Goal: Understand process/instructions: Learn how to perform a task or action

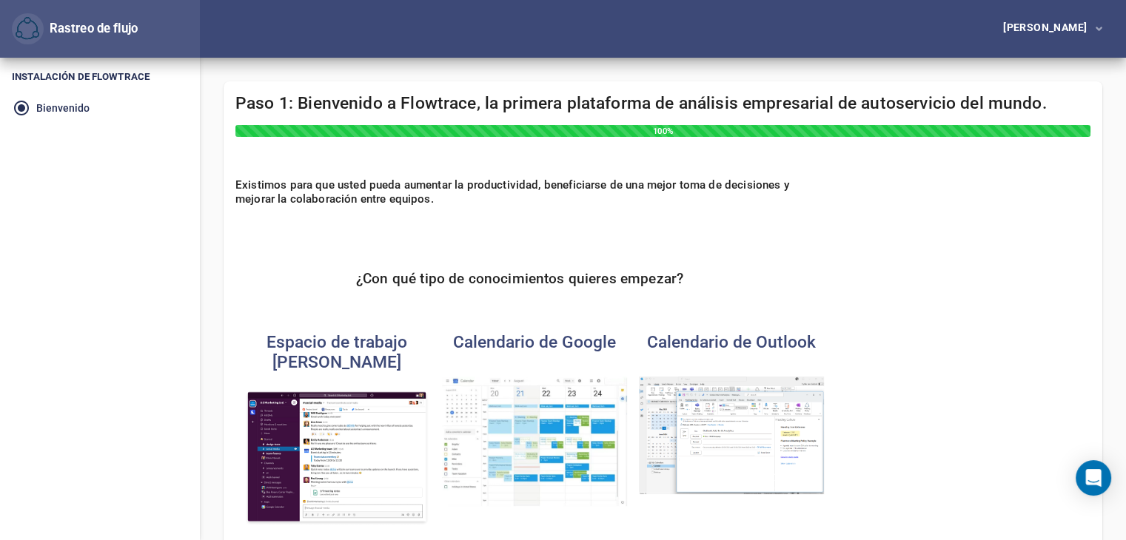
click at [842, 171] on div "Existimos para que usted pueda aumentar la productividad, beneficiarse de una m…" at bounding box center [663, 369] width 879 height 404
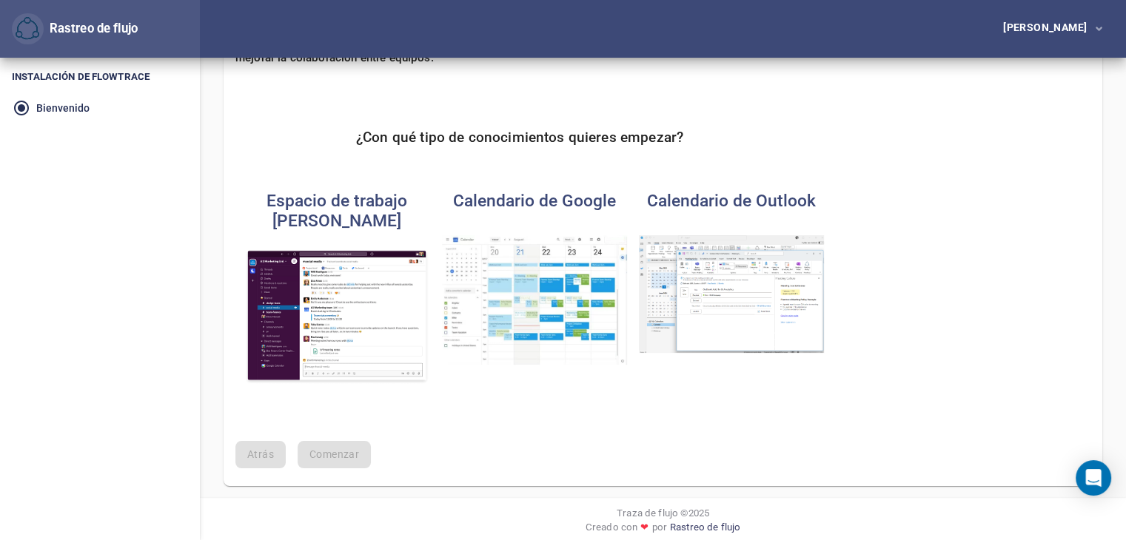
scroll to position [147, 0]
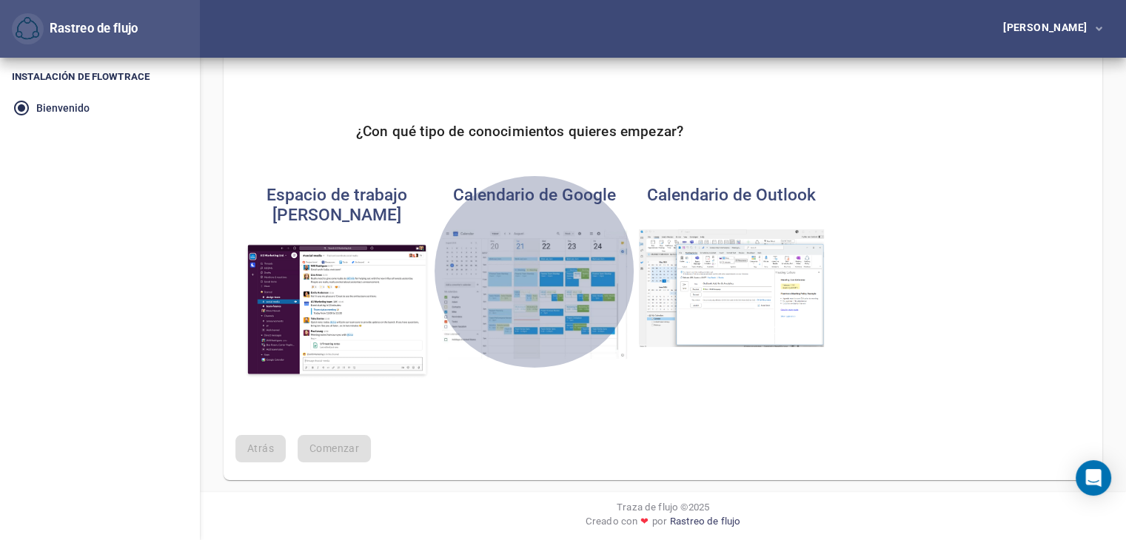
click at [557, 338] on img "button" at bounding box center [534, 294] width 185 height 130
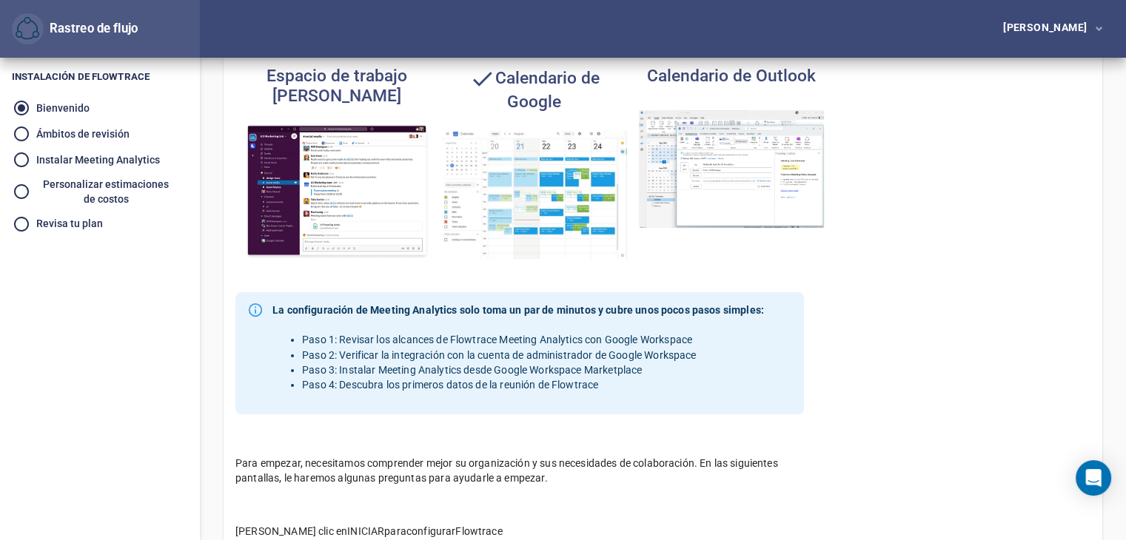
scroll to position [222, 0]
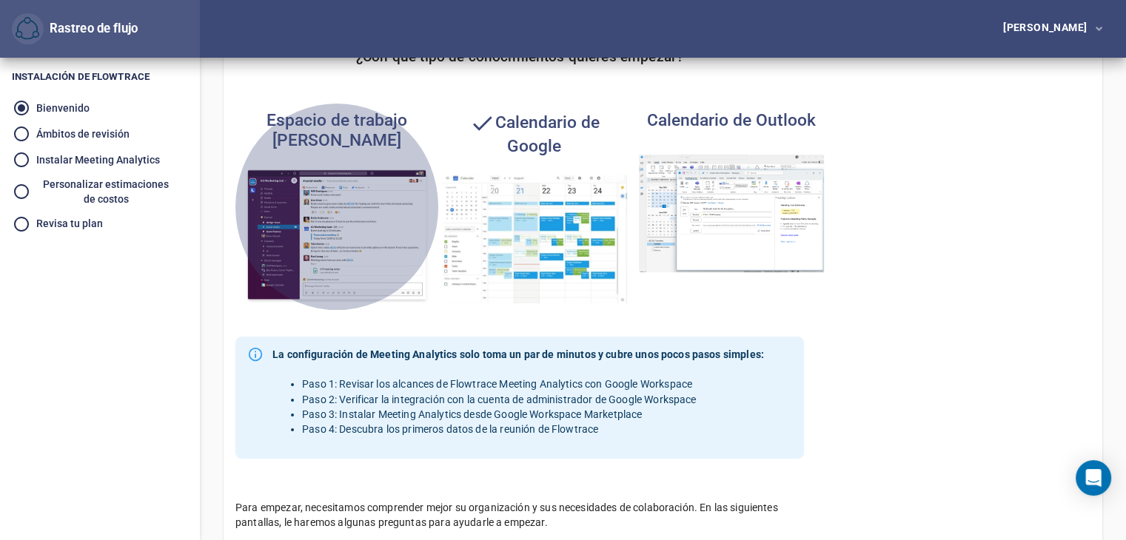
click at [340, 201] on img "button" at bounding box center [336, 236] width 185 height 136
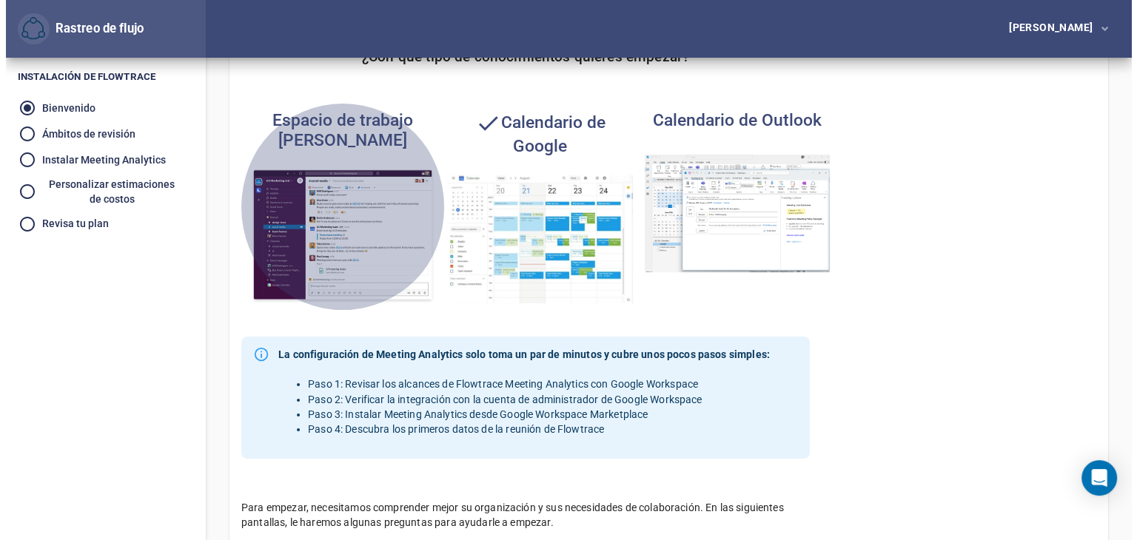
scroll to position [0, 0]
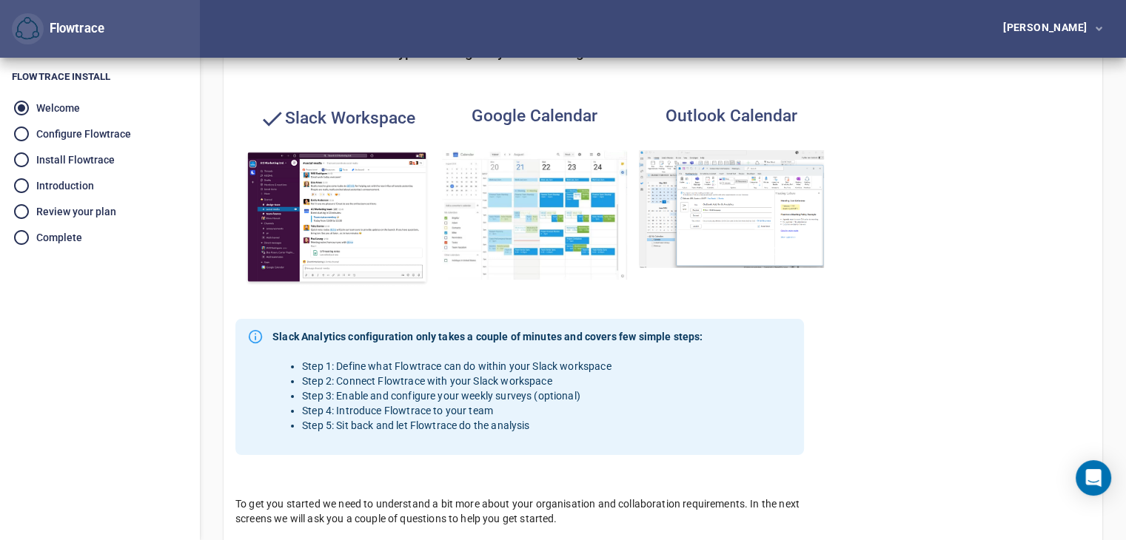
scroll to position [233, 0]
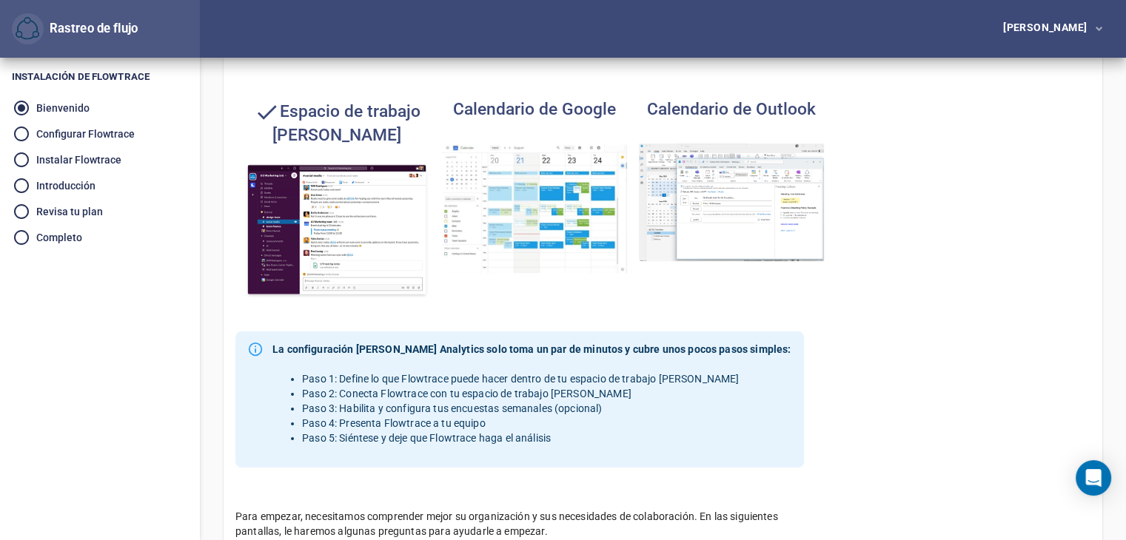
click at [915, 184] on div "Existimos para que usted pueda aumentar la productividad, beneficiarse de una m…" at bounding box center [663, 274] width 879 height 683
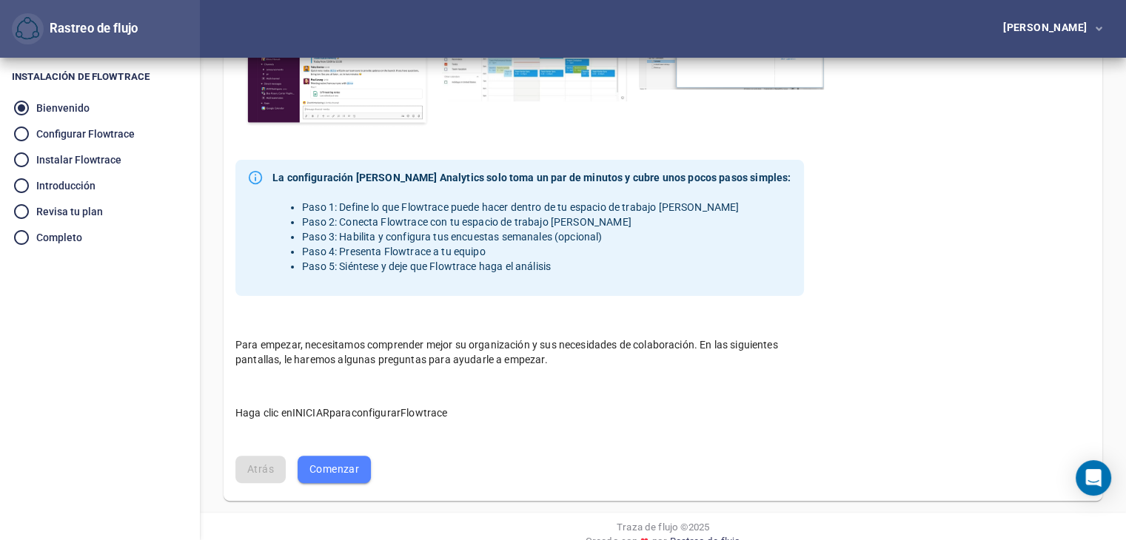
scroll to position [426, 0]
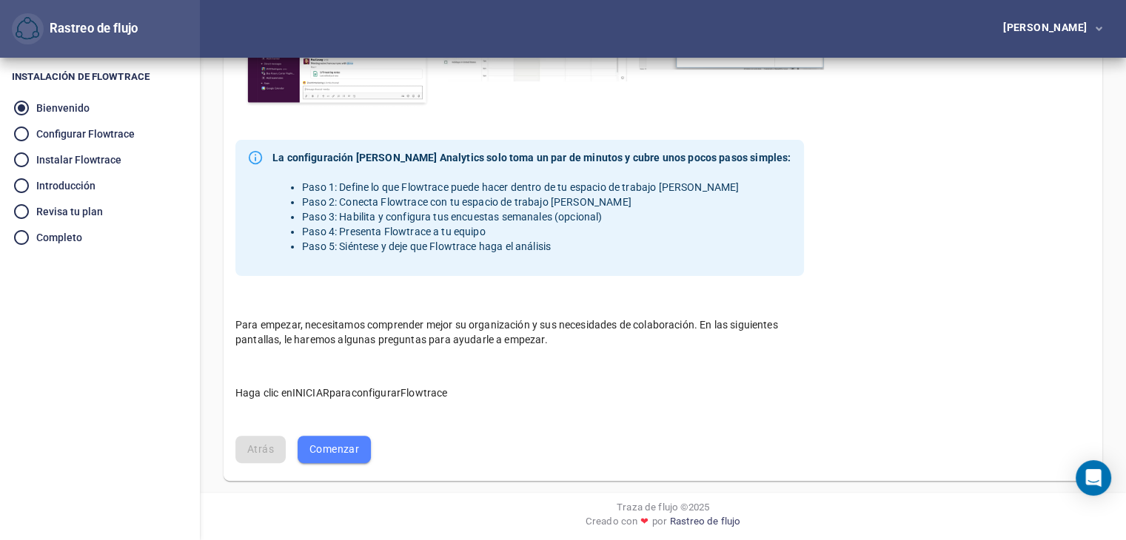
click at [337, 449] on font "Comenzar" at bounding box center [334, 449] width 50 height 12
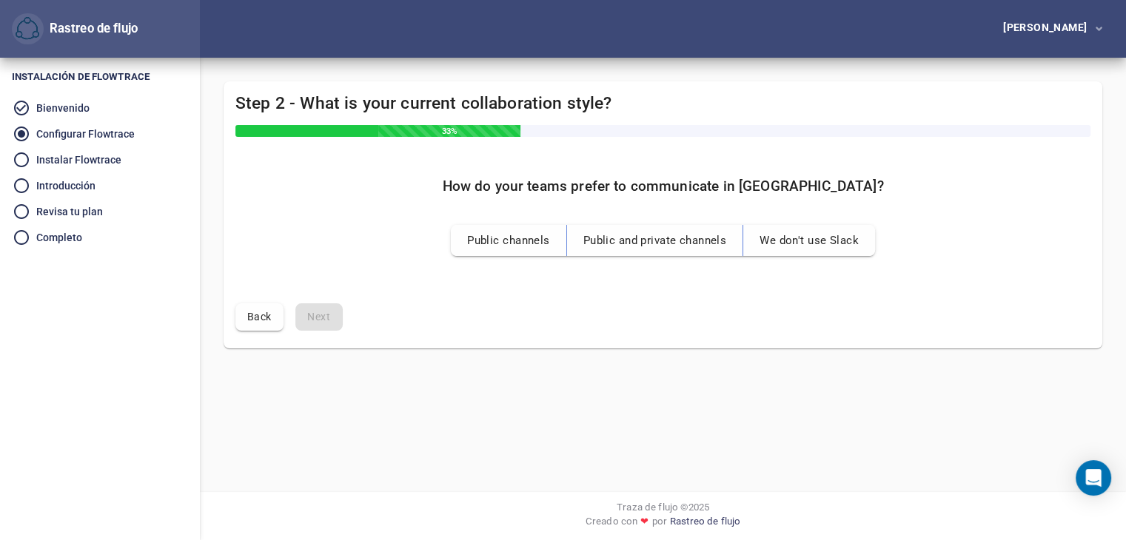
scroll to position [0, 0]
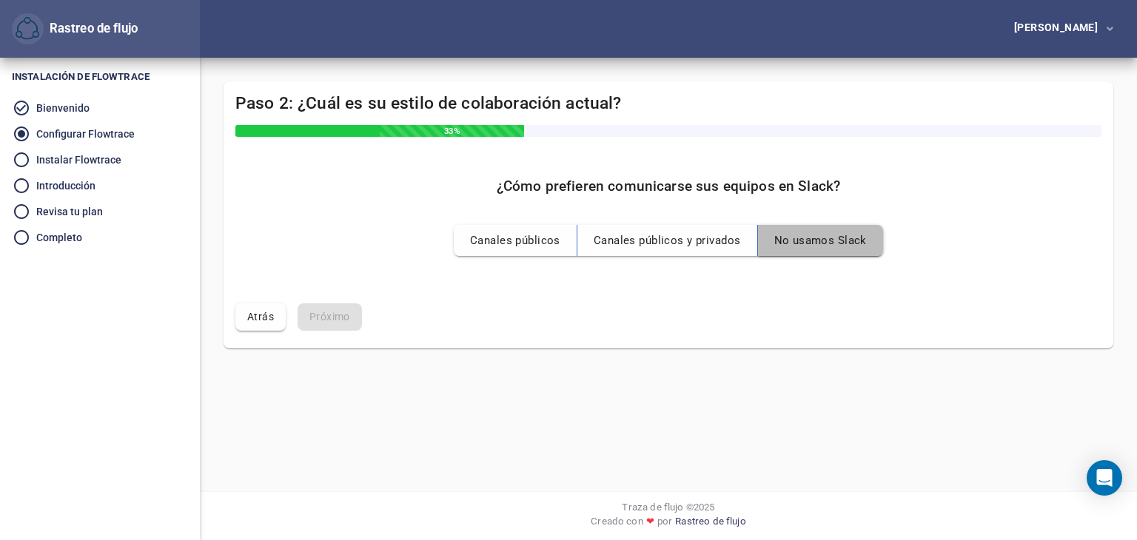
click at [859, 235] on font "No usamos Slack" at bounding box center [820, 240] width 93 height 13
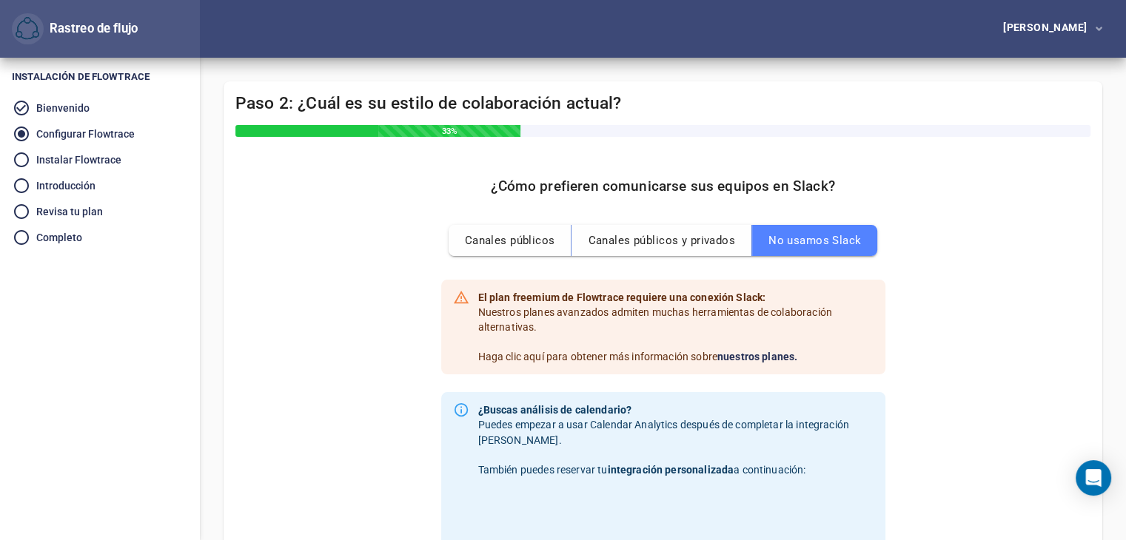
click at [766, 359] on font "nuestros planes." at bounding box center [757, 357] width 80 height 12
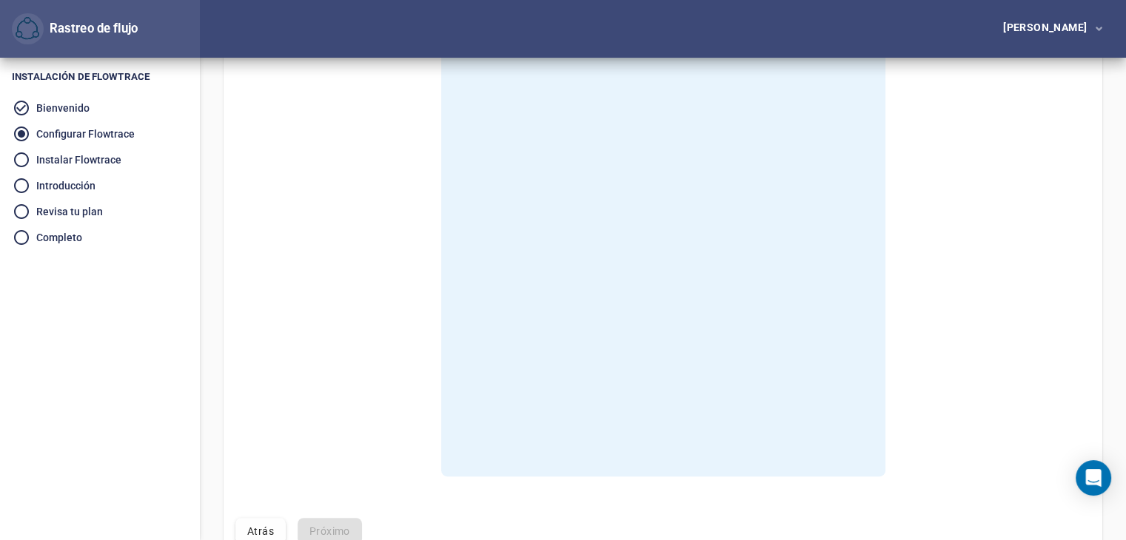
scroll to position [567, 0]
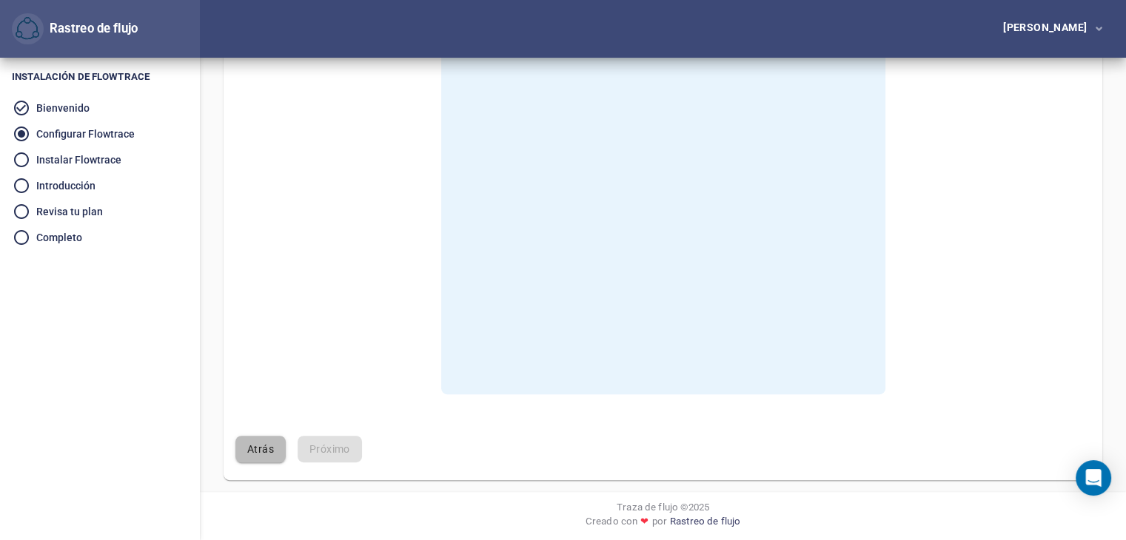
click at [261, 451] on font "Atrás" at bounding box center [260, 449] width 27 height 12
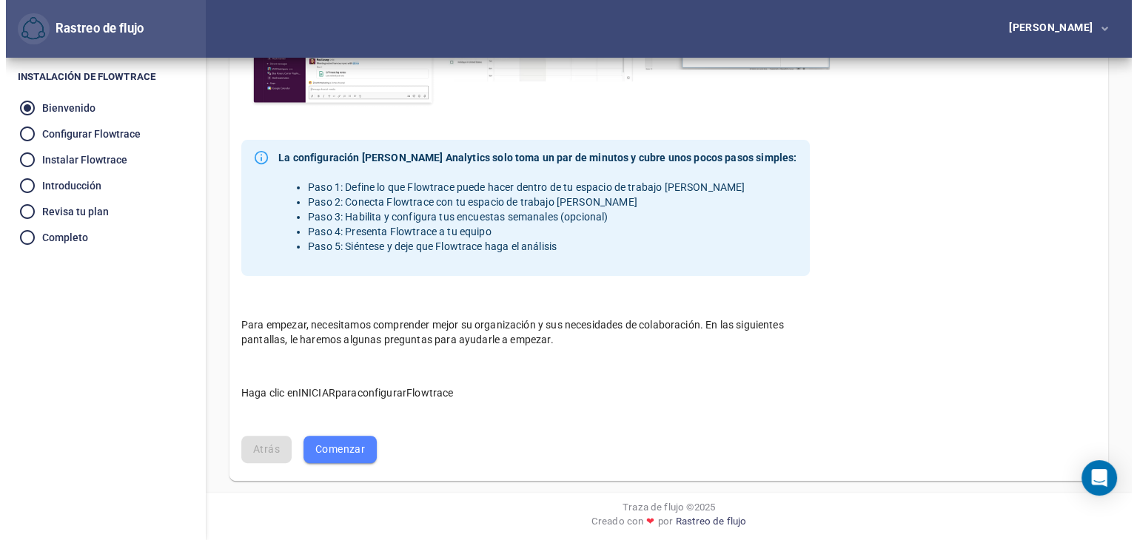
scroll to position [0, 0]
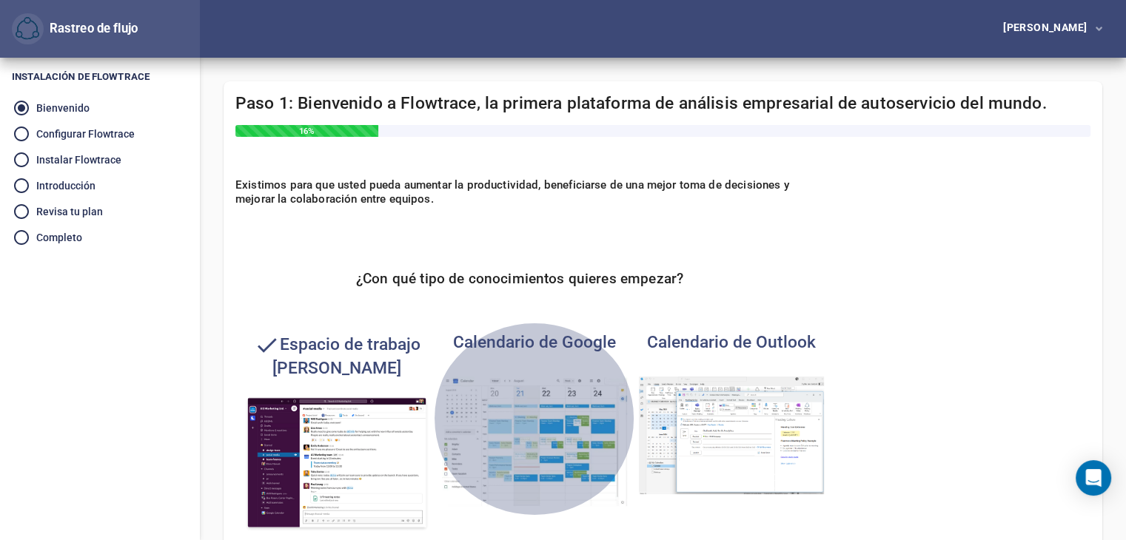
click at [501, 415] on img "button" at bounding box center [534, 442] width 185 height 130
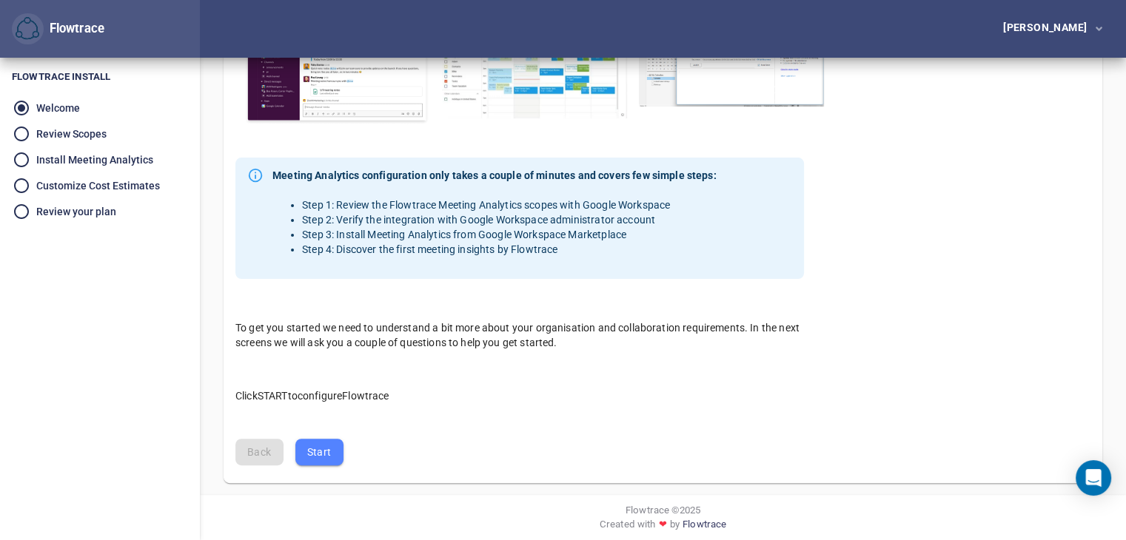
scroll to position [397, 0]
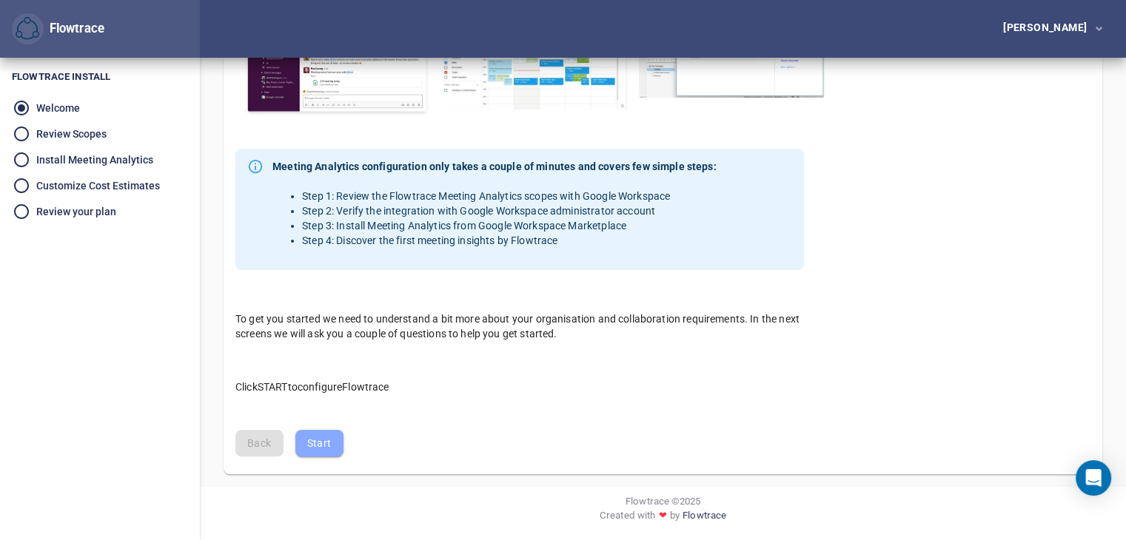
click at [322, 441] on span "Start" at bounding box center [319, 444] width 24 height 19
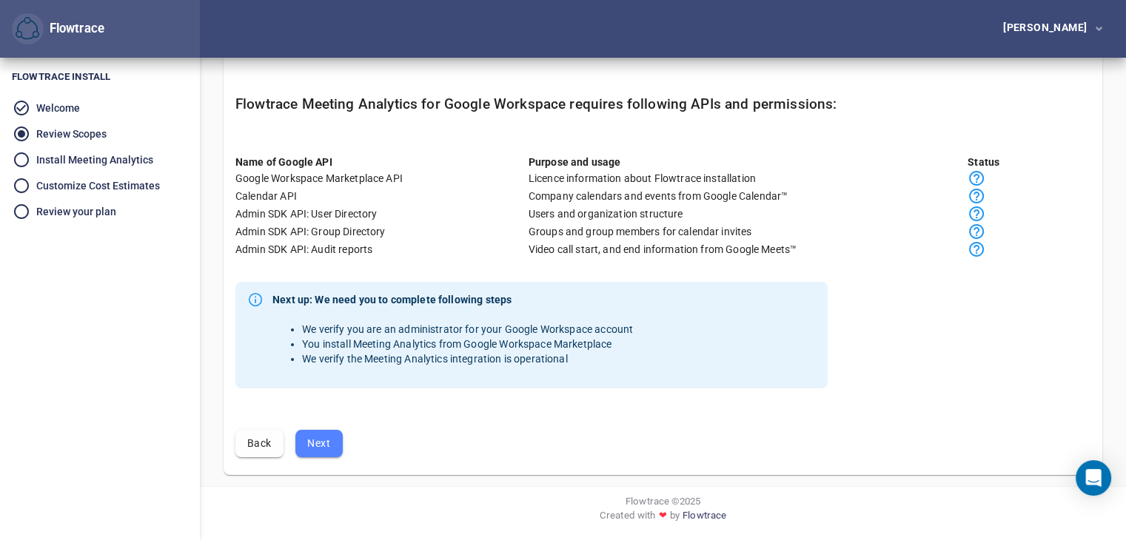
scroll to position [0, 0]
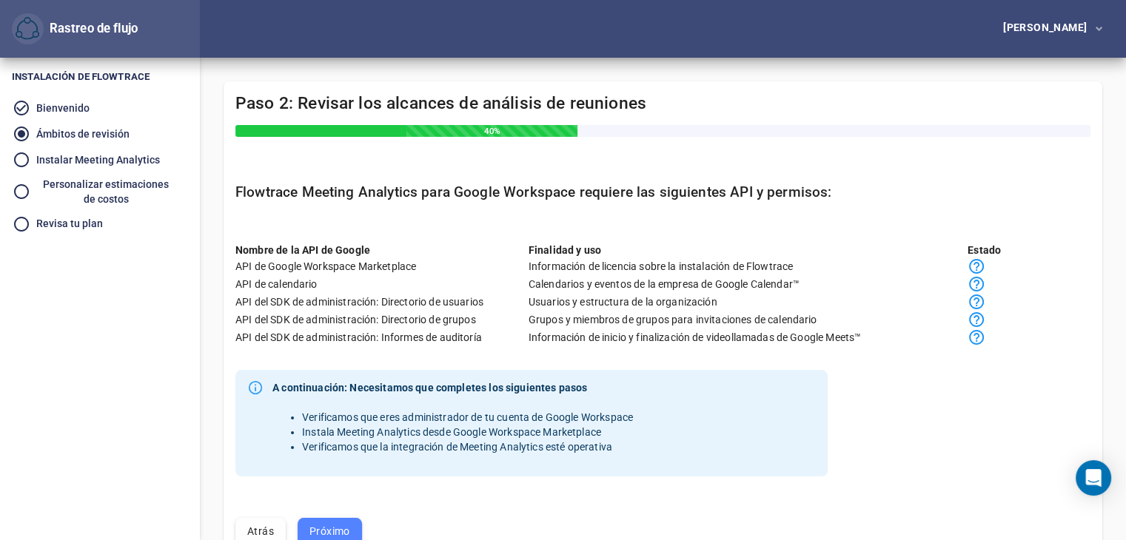
click at [646, 104] on h4 "Paso 2: Revisar los alcances de análisis de reuniones 40%" at bounding box center [662, 115] width 855 height 44
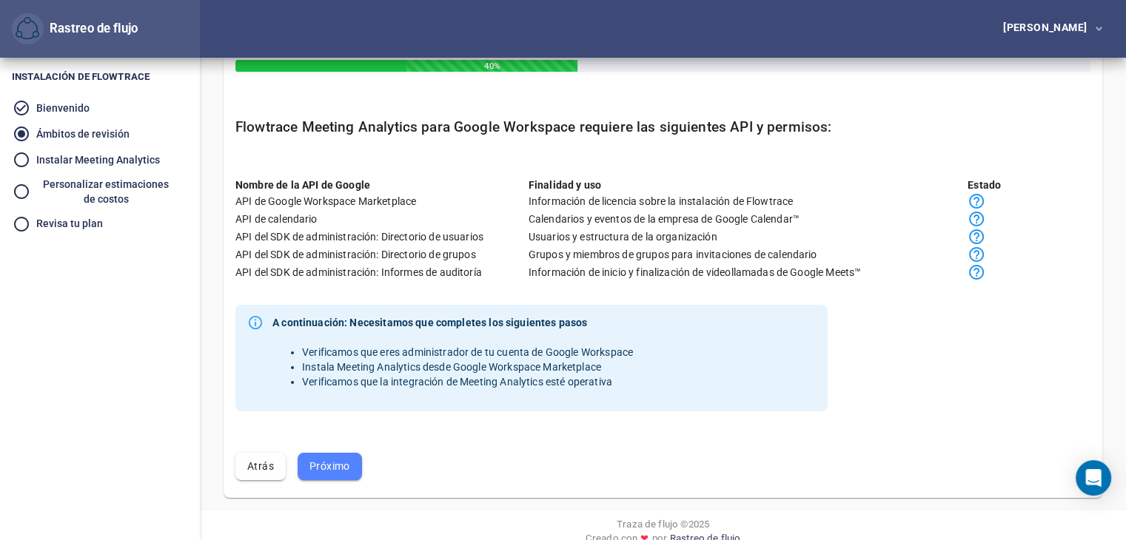
scroll to position [65, 0]
click at [332, 466] on font "Próximo" at bounding box center [329, 466] width 41 height 12
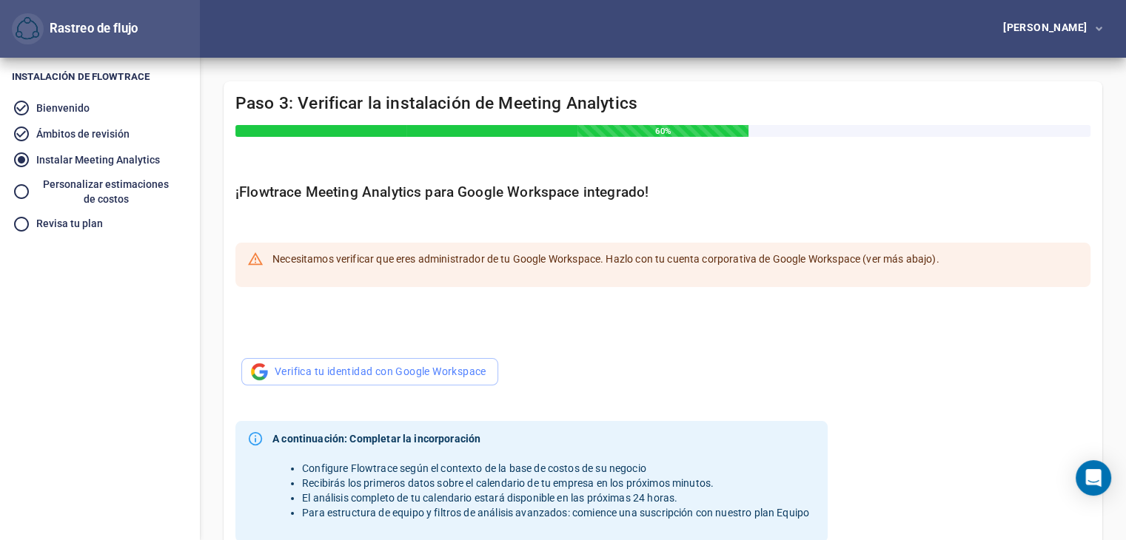
scroll to position [148, 0]
